Goal: Book appointment/travel/reservation

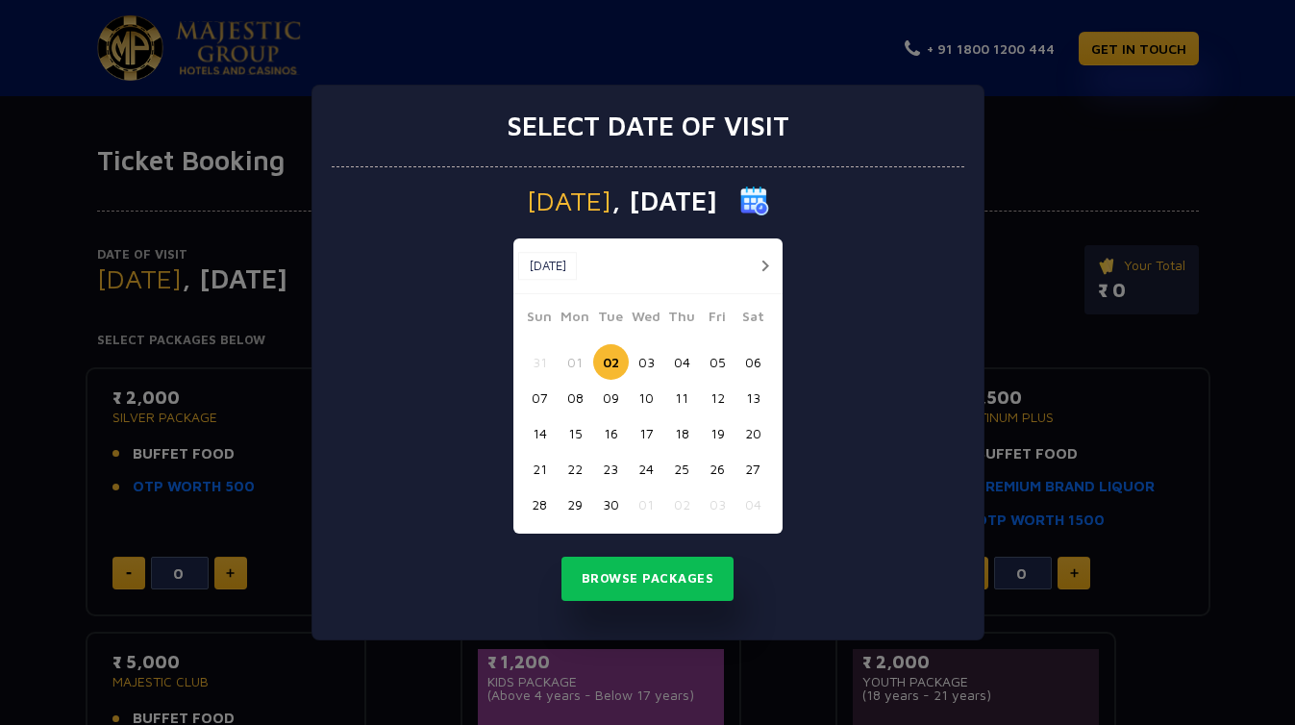
click at [646, 360] on button "03" at bounding box center [647, 362] width 36 height 36
click at [636, 569] on button "Browse Packages" at bounding box center [648, 579] width 173 height 44
